Goal: Find specific page/section: Find specific page/section

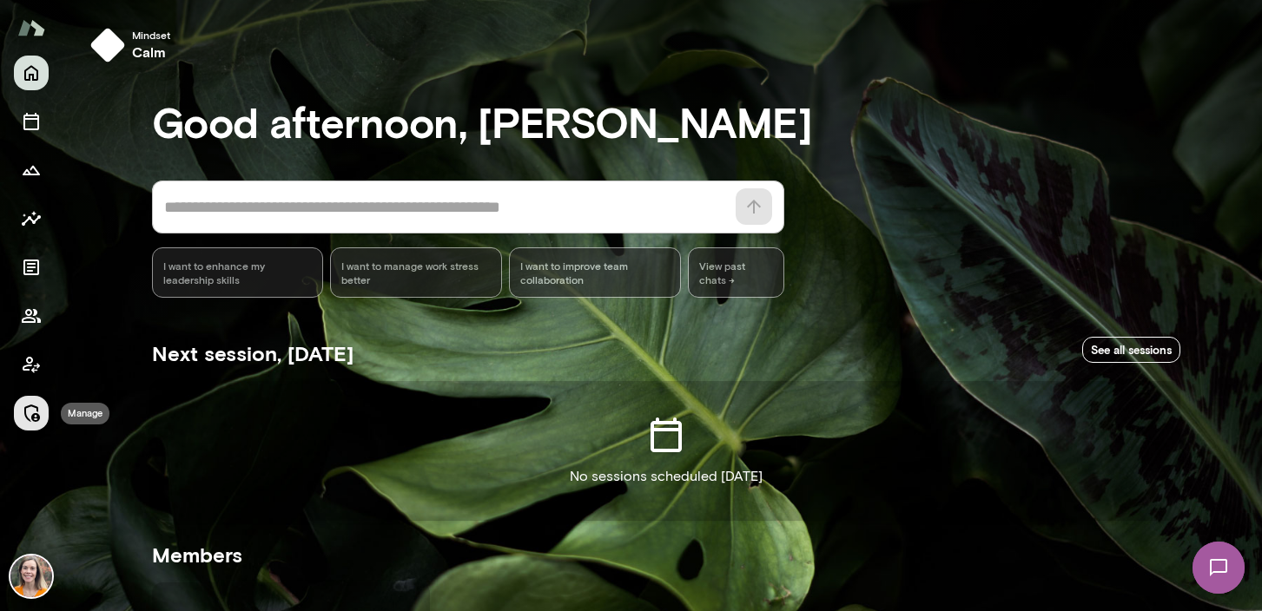
click at [30, 413] on icon "Manage" at bounding box center [31, 413] width 21 height 21
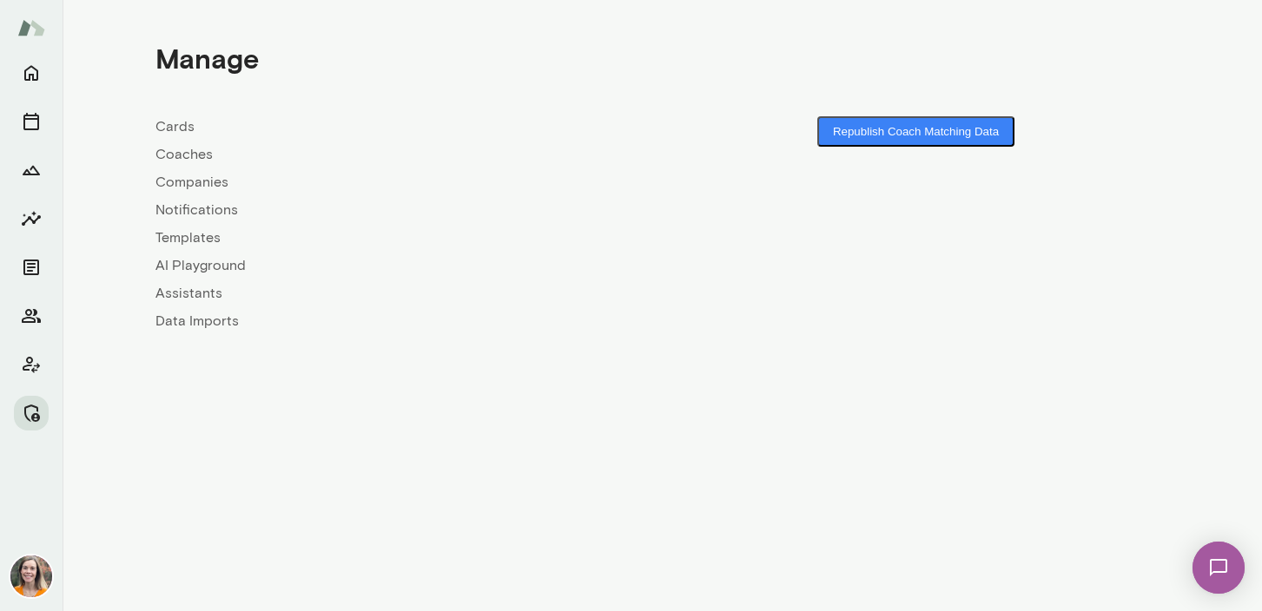
click at [184, 161] on link "Coaches" at bounding box center [408, 154] width 507 height 21
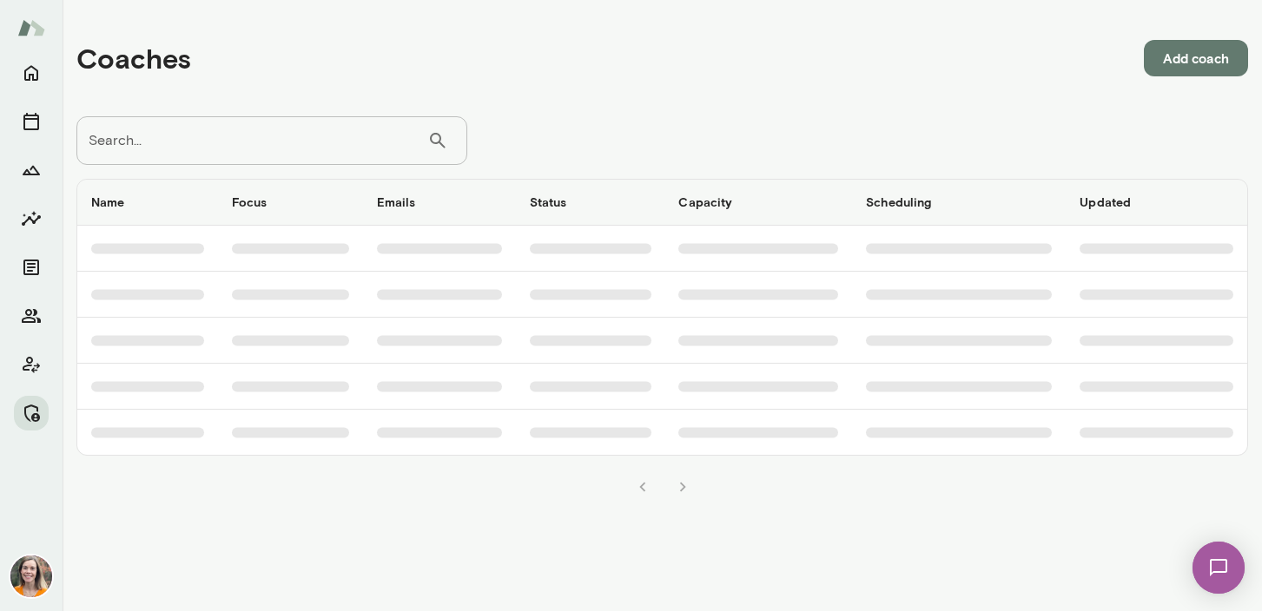
click at [237, 131] on input "Search..." at bounding box center [251, 140] width 351 height 49
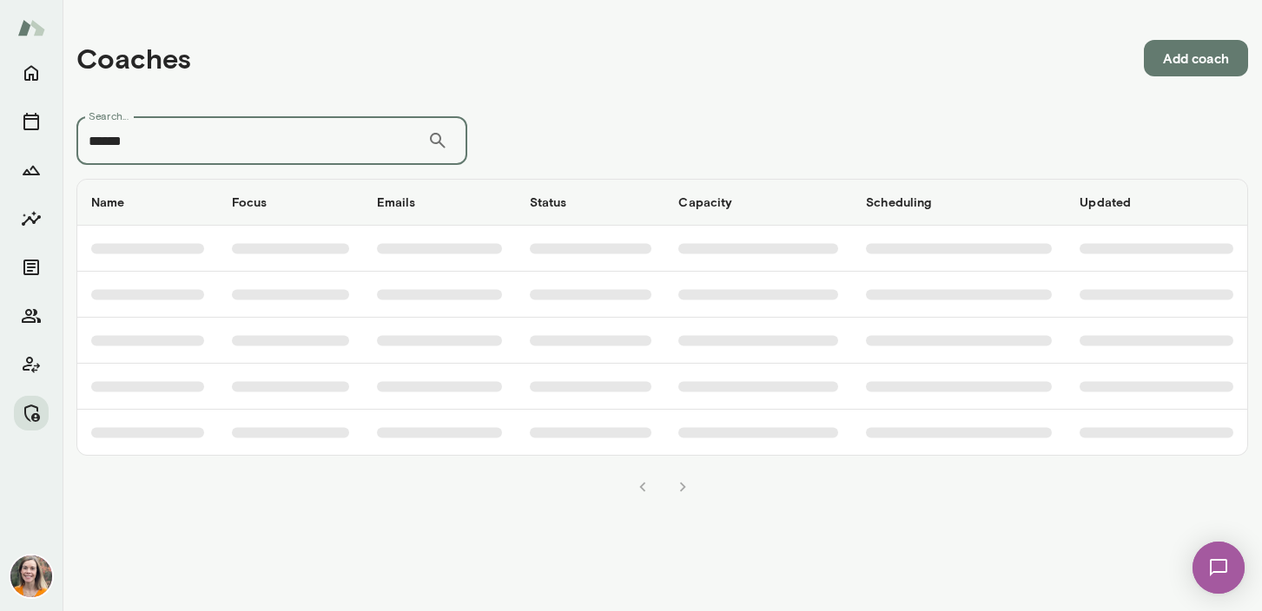
type input "******"
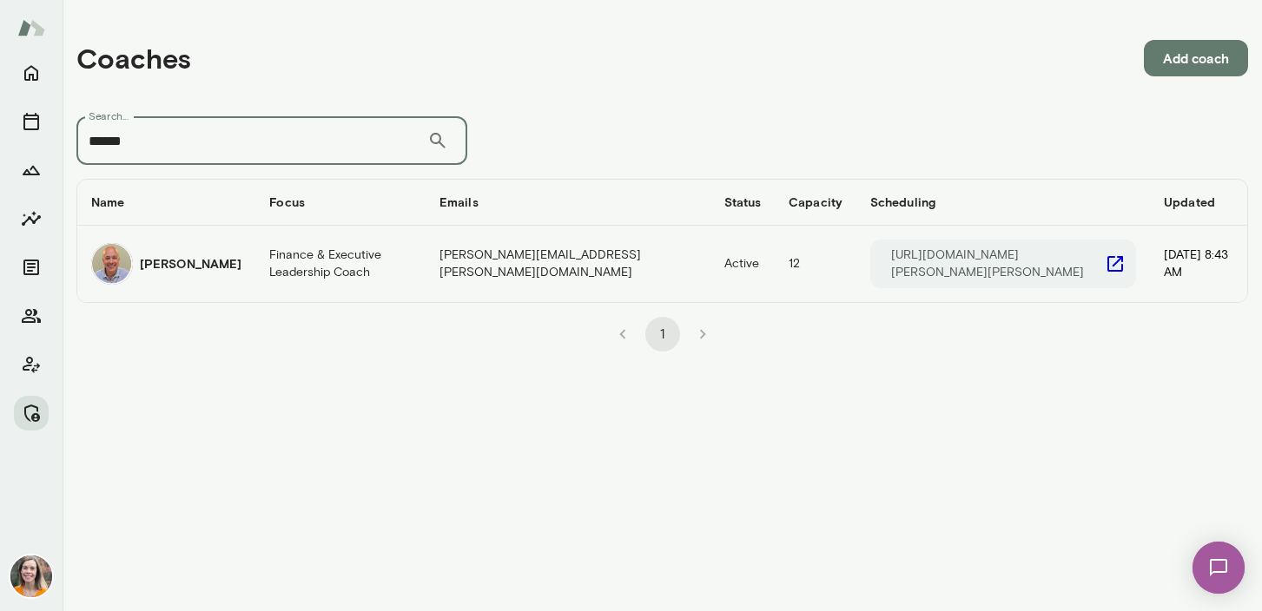
click at [166, 264] on h6 "[PERSON_NAME]" at bounding box center [191, 263] width 102 height 17
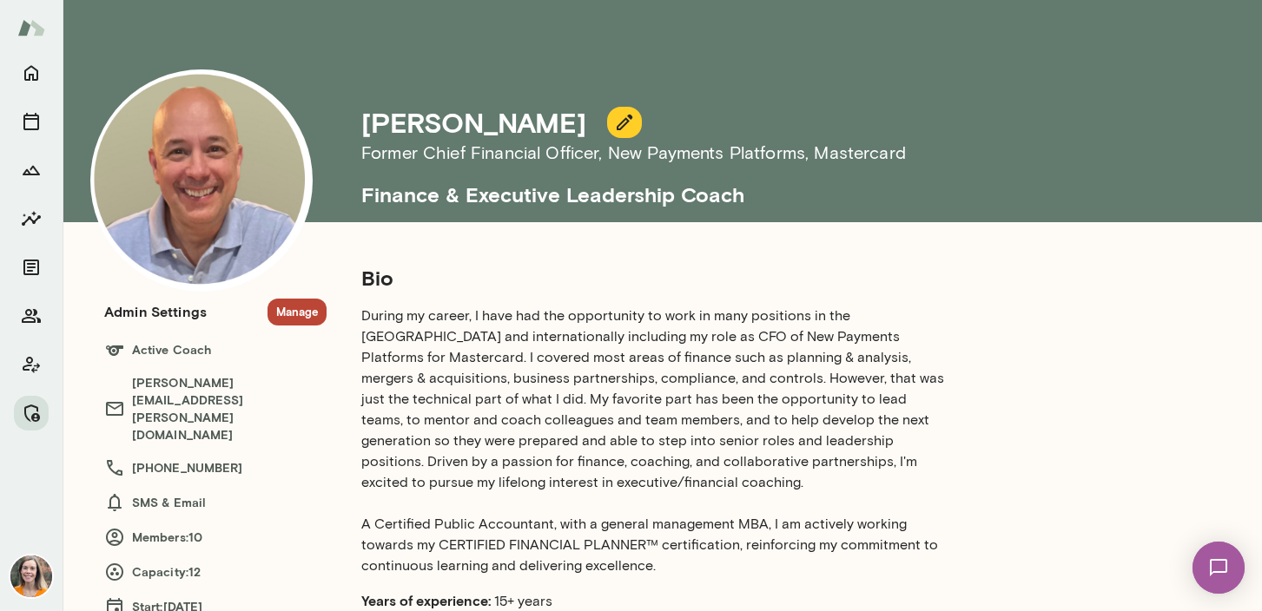
drag, startPoint x: 198, startPoint y: 191, endPoint x: 1105, endPoint y: 2, distance: 926.2
click at [0, 0] on div "[PERSON_NAME] Former Chief Financial Officer, New Payments Platforms , Masterca…" at bounding box center [631, 305] width 1262 height 611
